Goal: Task Accomplishment & Management: Manage account settings

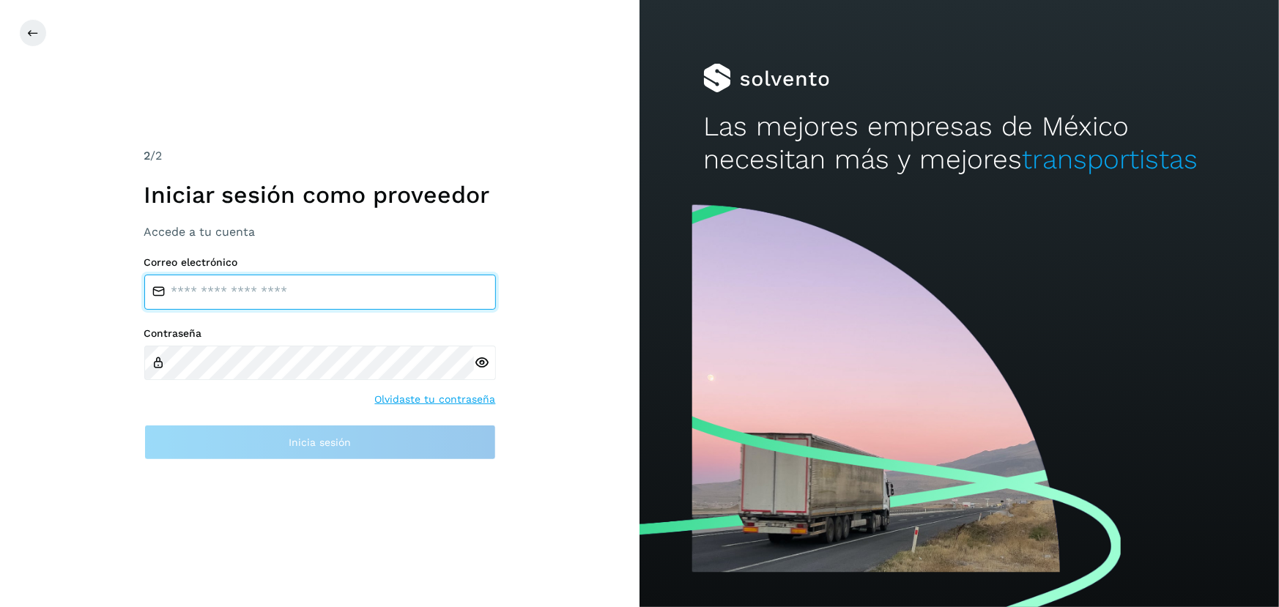
click at [352, 294] on input "email" at bounding box center [320, 292] width 352 height 35
type input "**********"
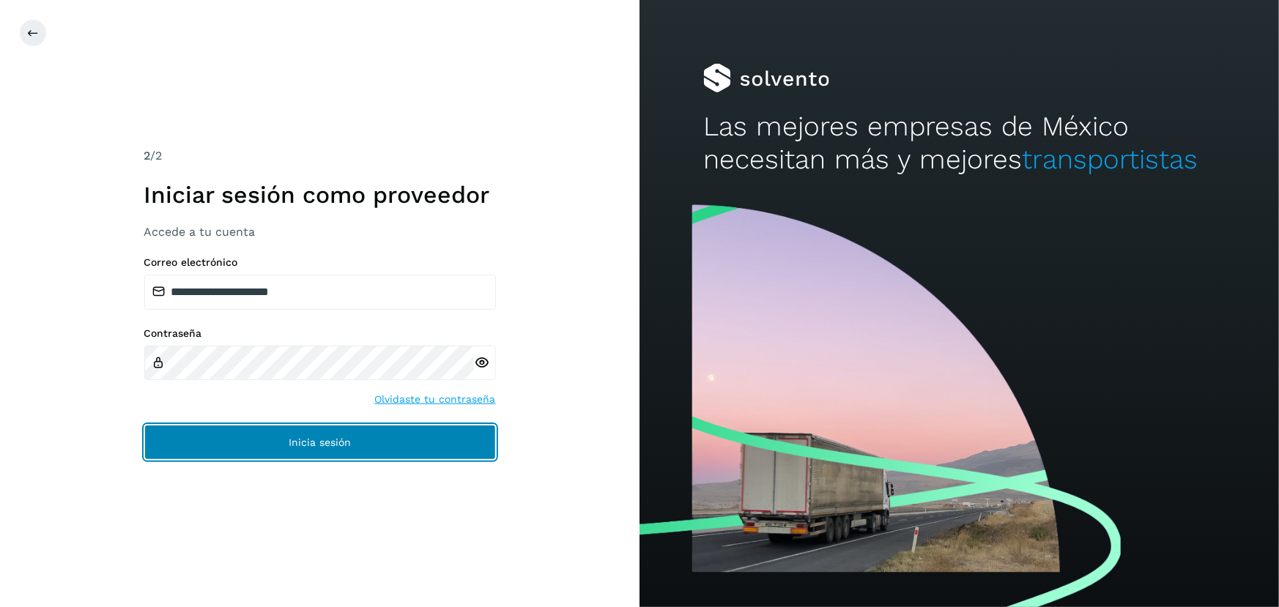
click at [418, 453] on button "Inicia sesión" at bounding box center [320, 442] width 352 height 35
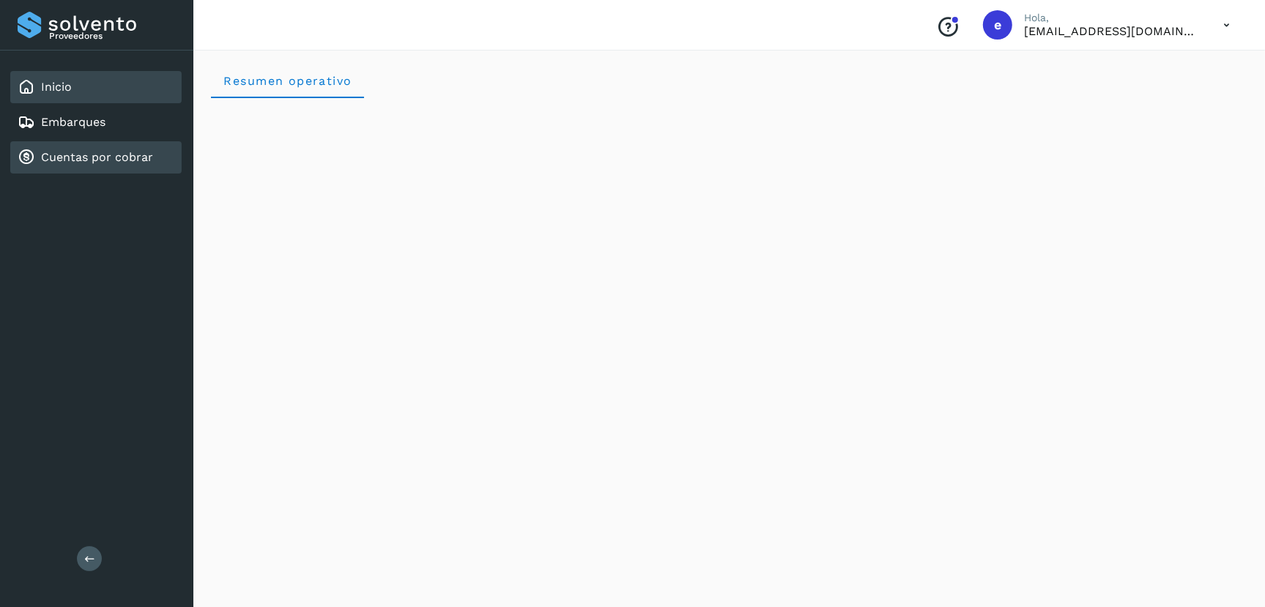
click at [80, 156] on link "Cuentas por cobrar" at bounding box center [97, 157] width 112 height 14
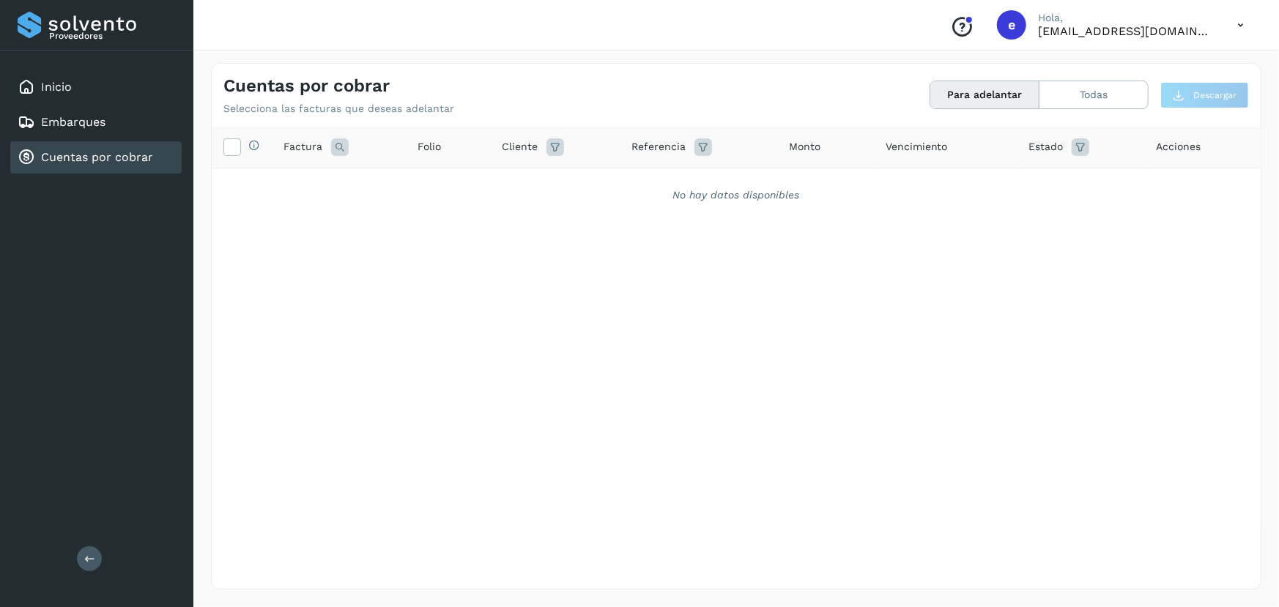
click at [66, 166] on div "Cuentas por cobrar" at bounding box center [95, 157] width 171 height 32
click at [589, 518] on div "Selecciona todas las facturas disponibles para adelanto Factura Folio Cliente R…" at bounding box center [736, 328] width 1049 height 402
click at [80, 106] on div "Embarques" at bounding box center [95, 122] width 171 height 32
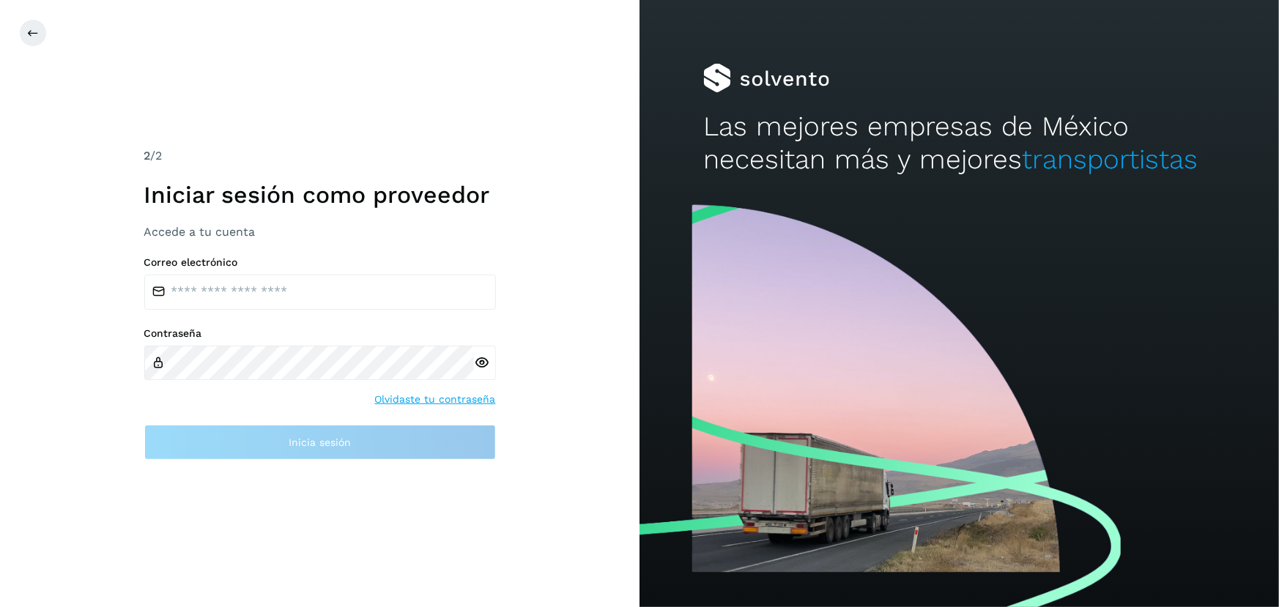
click at [150, 74] on div "2 /2 Iniciar sesión como proveedor Accede a tu cuenta Correo electrónico Contra…" at bounding box center [319, 303] width 639 height 607
